Goal: Task Accomplishment & Management: Manage account settings

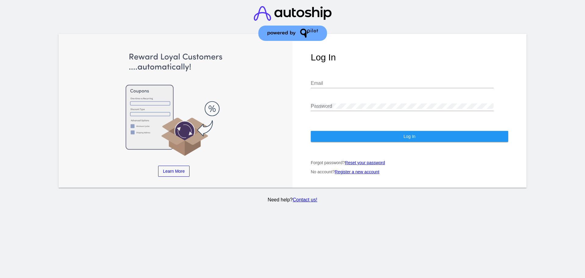
click at [350, 74] on div "Email" at bounding box center [402, 81] width 183 height 14
click at [347, 80] on input "Email" at bounding box center [402, 82] width 183 height 5
type input "[EMAIL_ADDRESS][DOMAIN_NAME]"
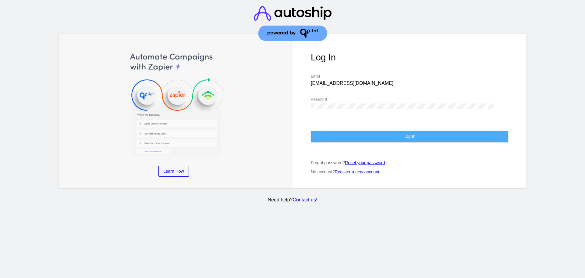
click at [398, 131] on button "Log In" at bounding box center [409, 136] width 197 height 11
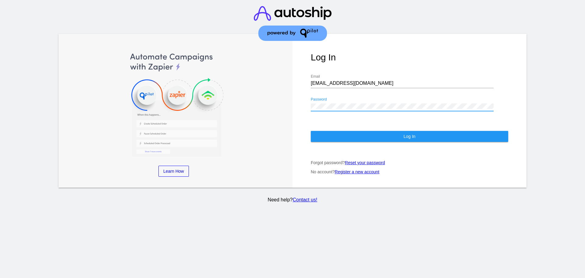
click at [316, 131] on button "Log In" at bounding box center [409, 136] width 197 height 11
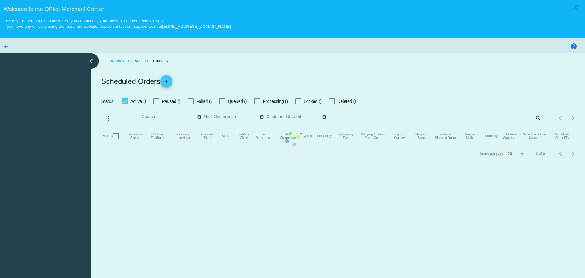
checkbox input "true"
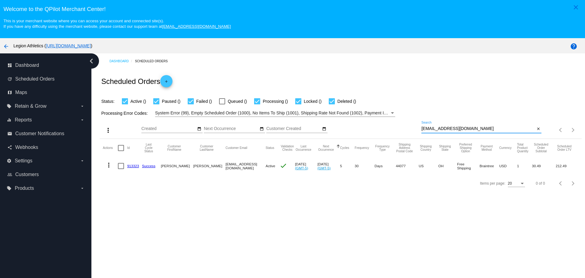
click at [426, 130] on input "[EMAIL_ADDRESS][DOMAIN_NAME]" at bounding box center [479, 128] width 114 height 5
drag, startPoint x: 465, startPoint y: 128, endPoint x: 418, endPoint y: 128, distance: 46.9
click at [418, 128] on div "more_vert Oct Jan Feb Mar [DATE]" at bounding box center [341, 128] width 482 height 22
paste input "s4m1irr123"
type input "[EMAIL_ADDRESS][DOMAIN_NAME]"
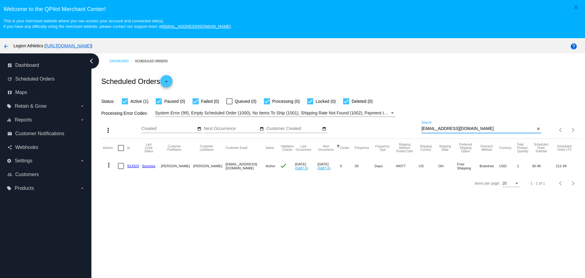
click at [419, 101] on div "Status: Active (1) Paused (0) Failed (0) Queued (0) Processing (0) Locked (0) D…" at bounding box center [341, 99] width 482 height 12
